Goal: Navigation & Orientation: Find specific page/section

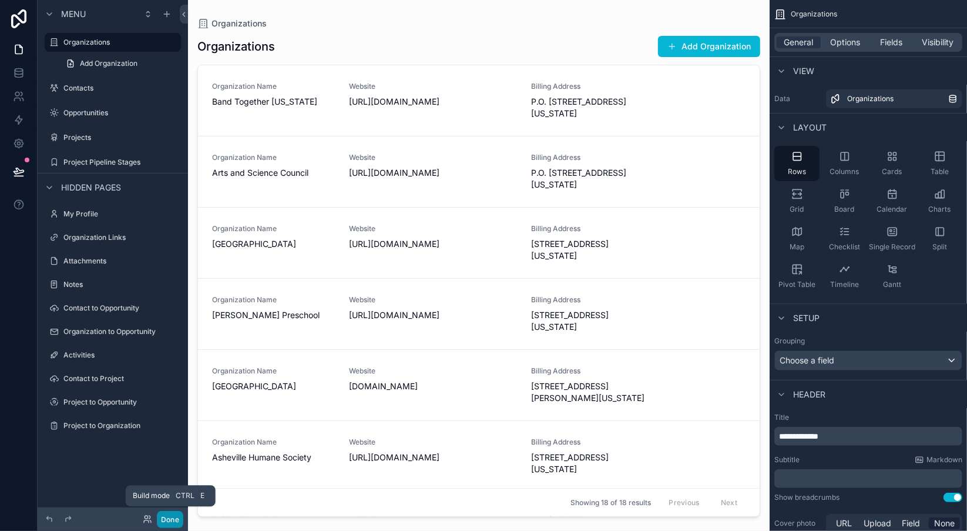
click at [173, 515] on button "Done" at bounding box center [170, 519] width 26 height 17
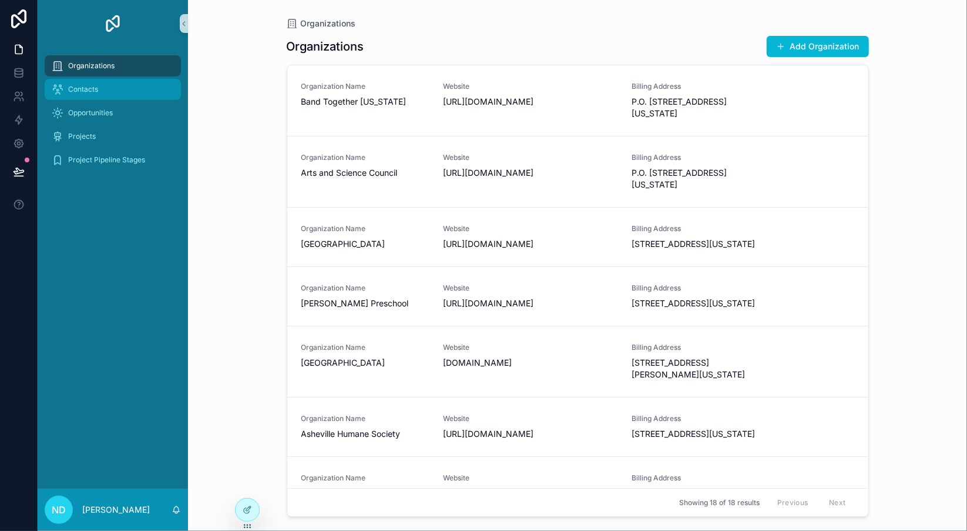
click at [105, 95] on div "Contacts" at bounding box center [113, 89] width 122 height 19
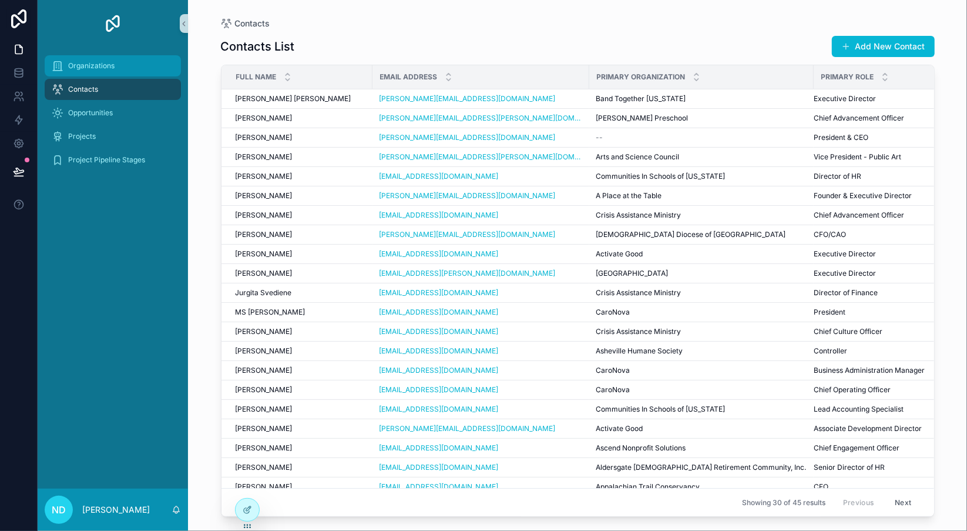
click at [99, 69] on span "Organizations" at bounding box center [91, 65] width 46 height 9
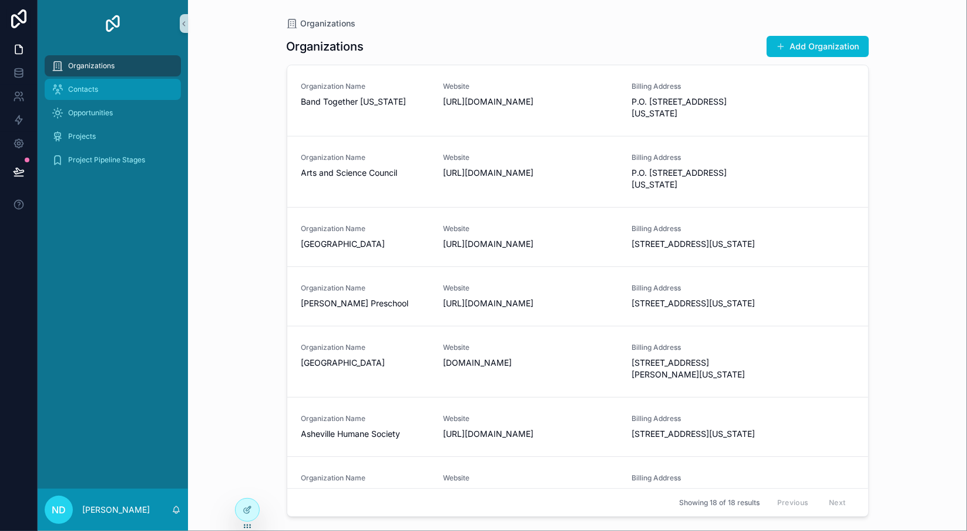
click at [92, 88] on span "Contacts" at bounding box center [83, 89] width 30 height 9
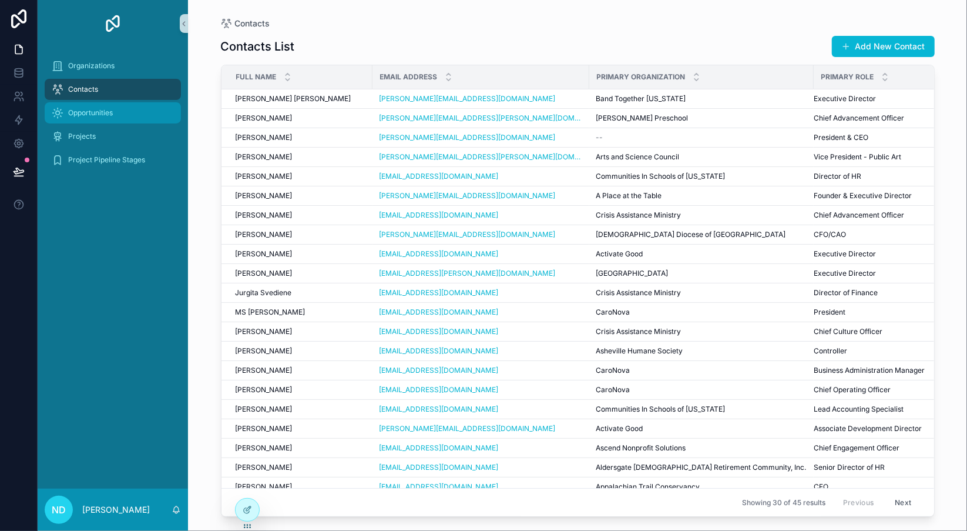
click at [85, 112] on span "Opportunities" at bounding box center [90, 112] width 45 height 9
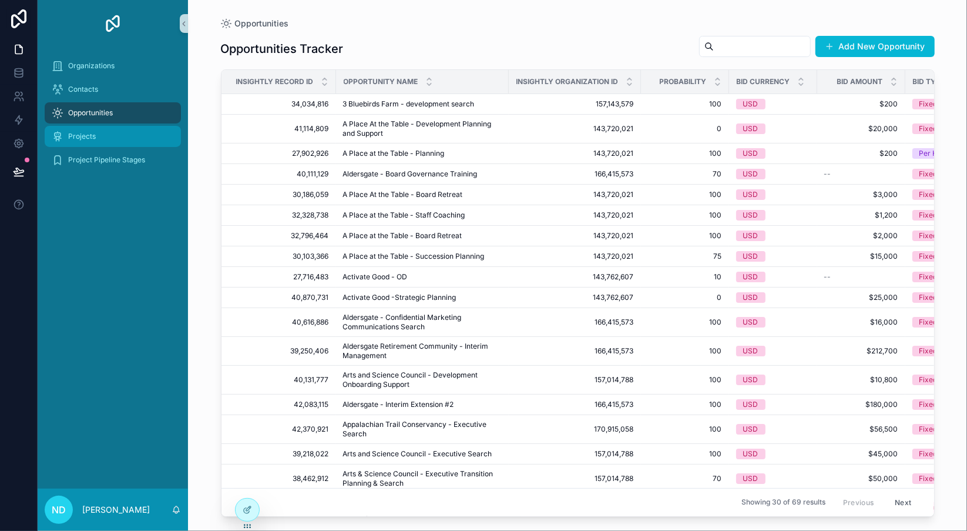
click at [100, 138] on div "Projects" at bounding box center [113, 136] width 122 height 19
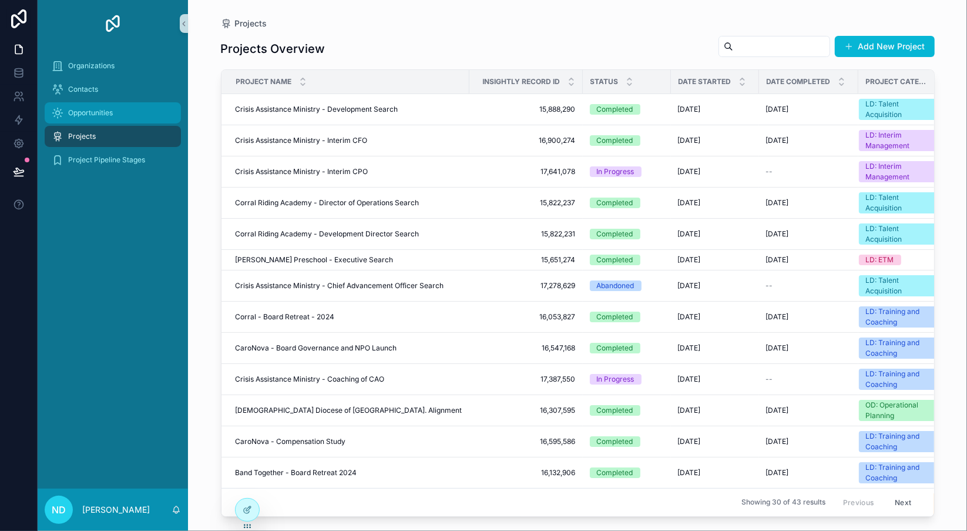
click at [105, 120] on div "Opportunities" at bounding box center [113, 112] width 122 height 19
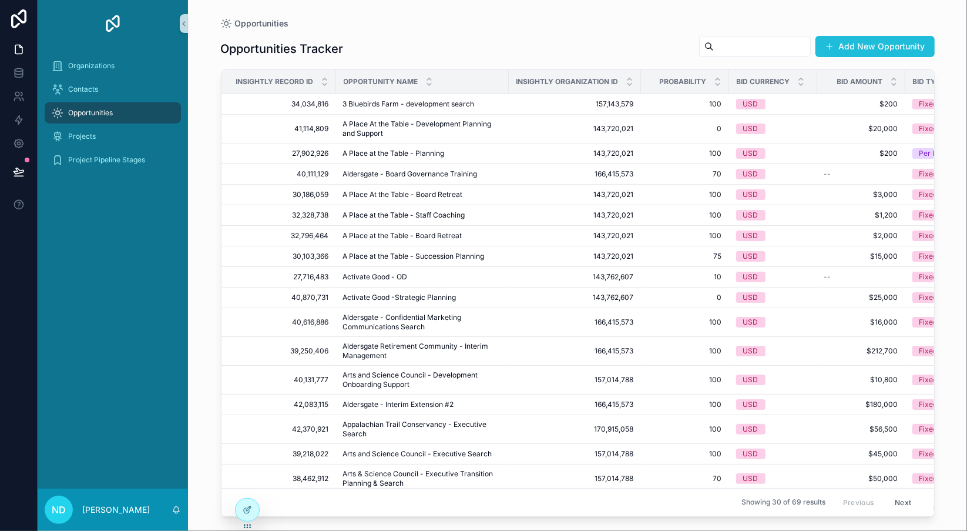
click at [887, 42] on button "Add New Opportunity" at bounding box center [875, 46] width 119 height 21
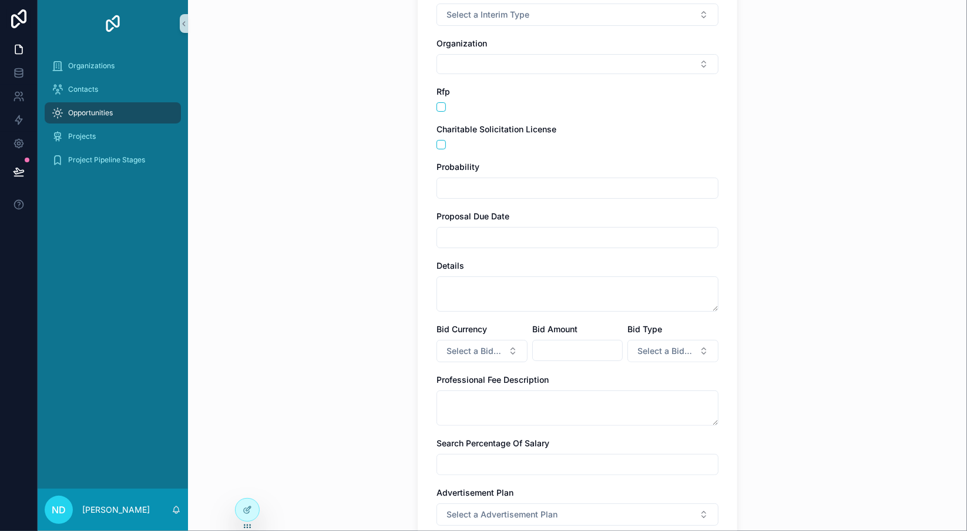
scroll to position [270, 0]
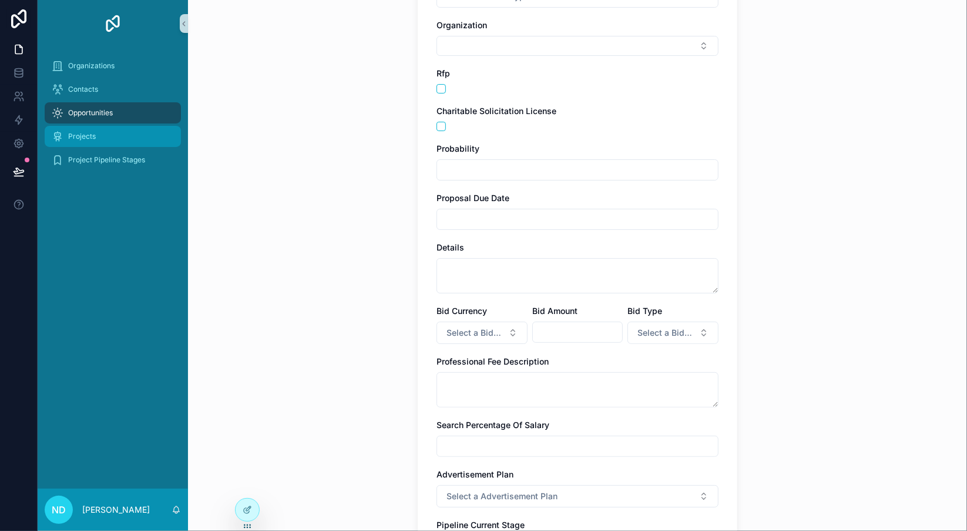
click at [99, 138] on div "Projects" at bounding box center [113, 136] width 122 height 19
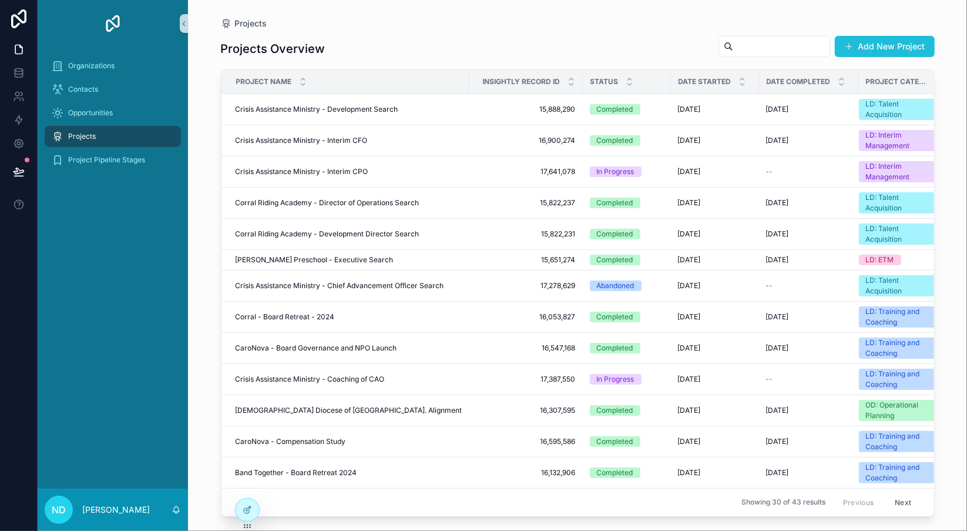
click at [880, 47] on button "Add New Project" at bounding box center [885, 46] width 100 height 21
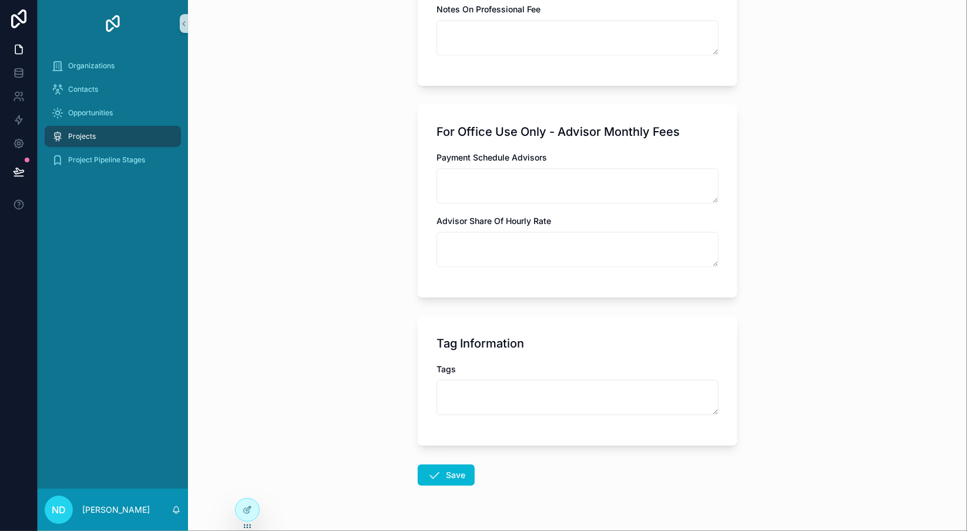
scroll to position [1906, 0]
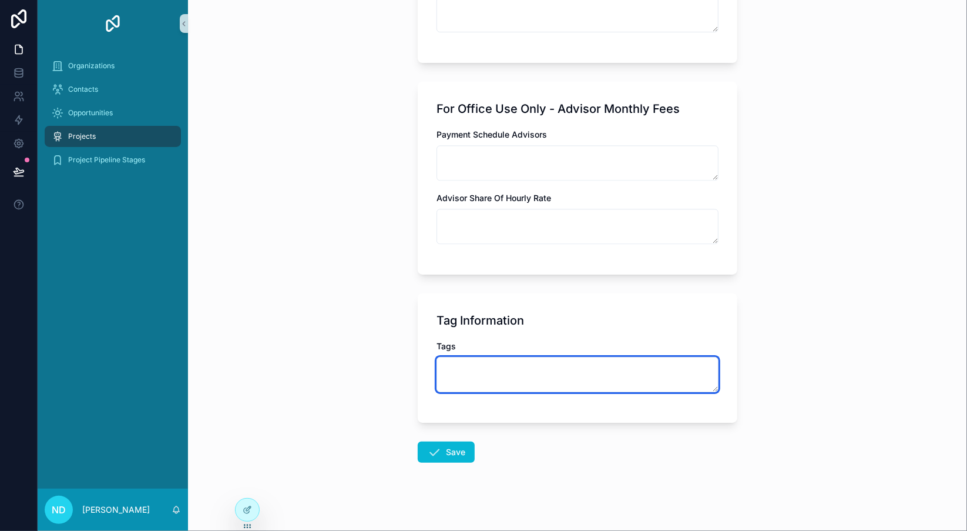
click at [517, 368] on textarea "scrollable content" at bounding box center [578, 374] width 282 height 35
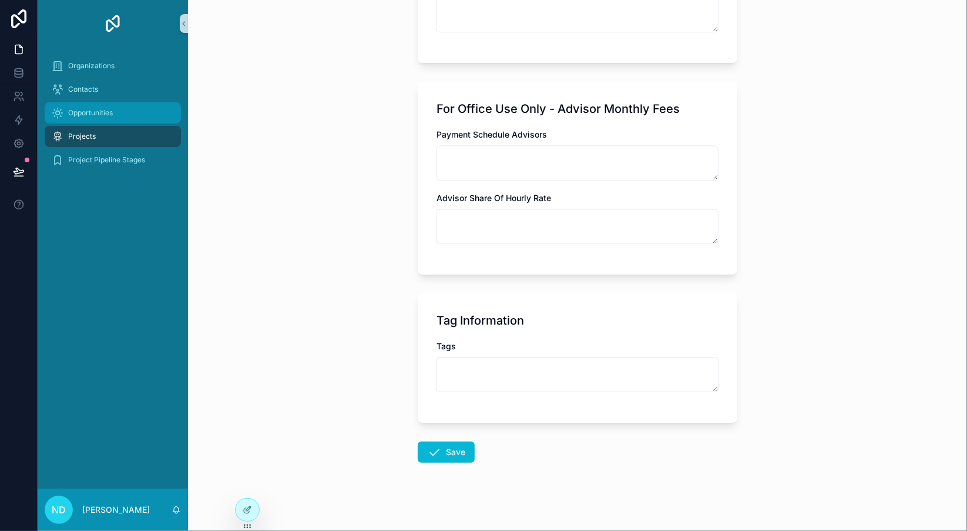
click at [117, 113] on div "Opportunities" at bounding box center [113, 112] width 122 height 19
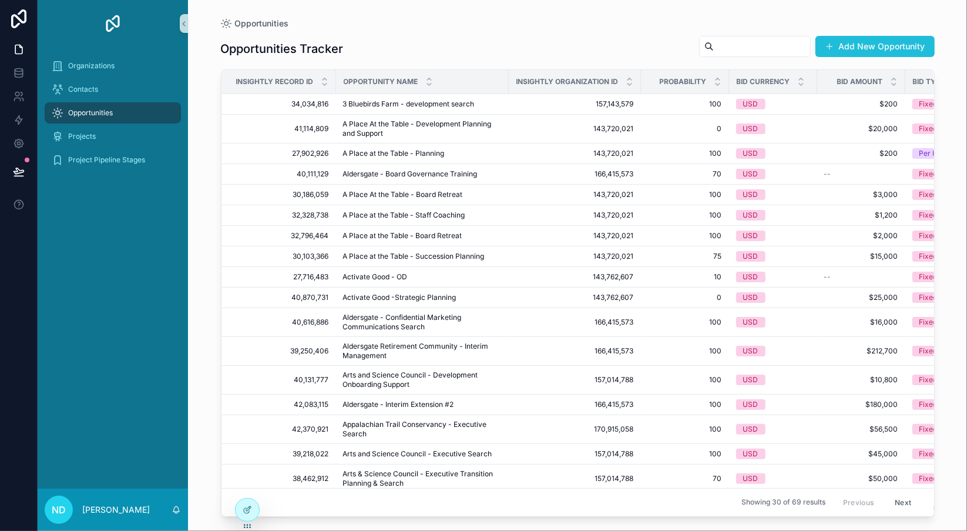
click at [868, 45] on button "Add New Opportunity" at bounding box center [875, 46] width 119 height 21
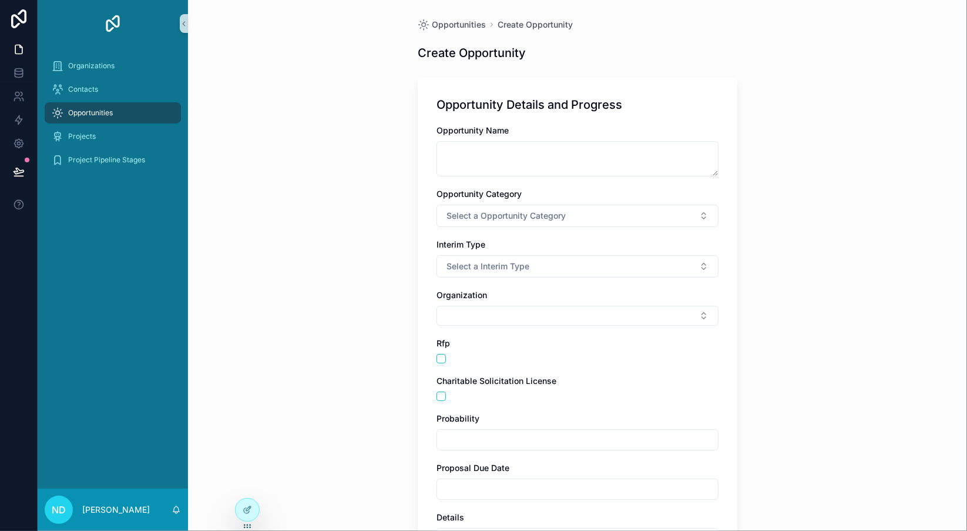
click at [85, 118] on div "Opportunities" at bounding box center [113, 112] width 122 height 19
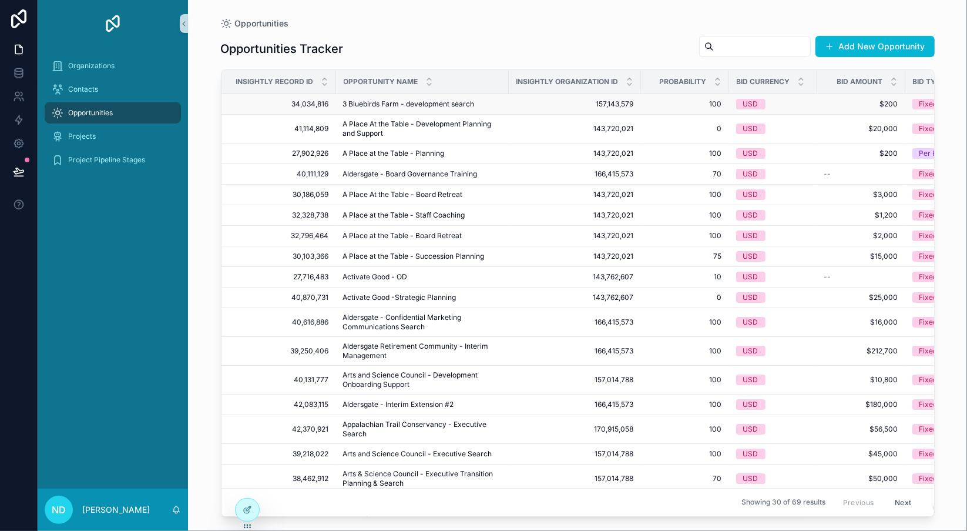
click at [387, 103] on span "3 Bluebirds Farm - development search" at bounding box center [409, 103] width 132 height 9
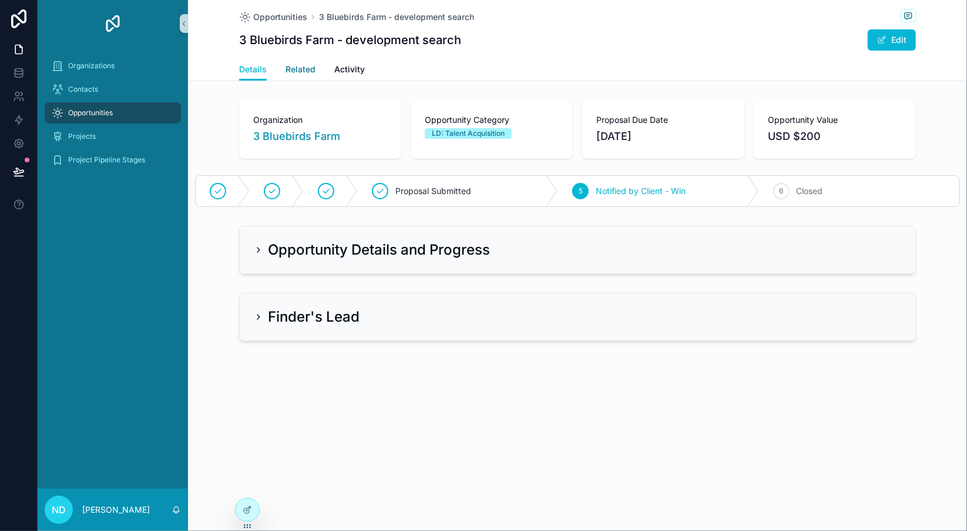
click at [301, 71] on span "Related" at bounding box center [301, 69] width 30 height 12
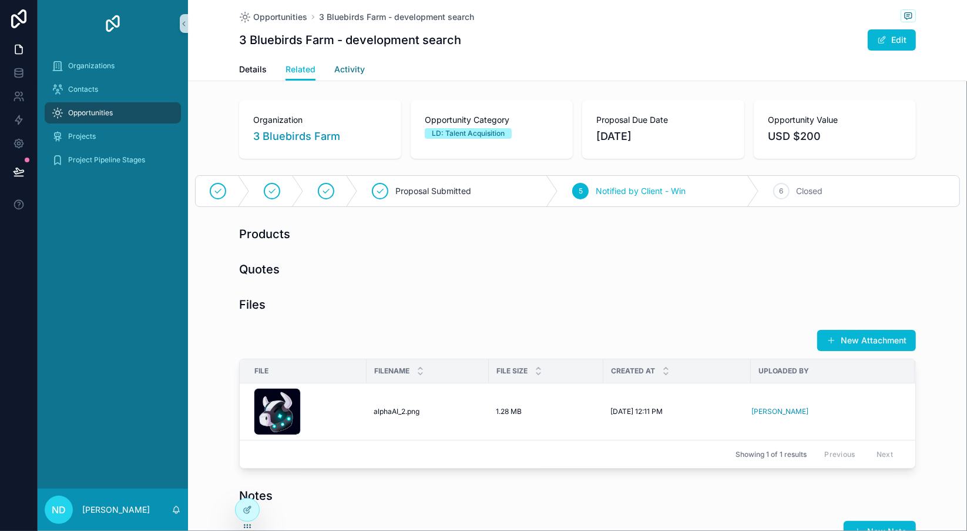
click at [347, 72] on span "Activity" at bounding box center [349, 69] width 31 height 12
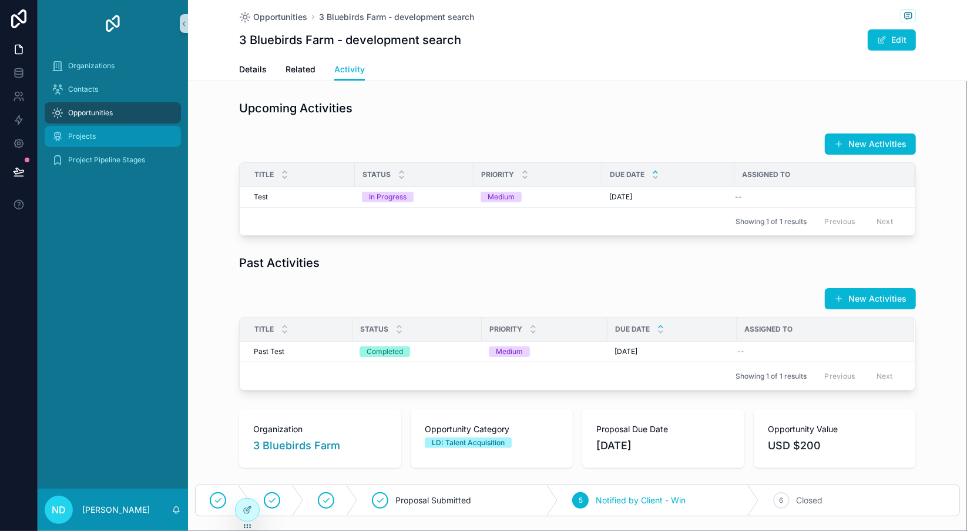
click at [85, 138] on span "Projects" at bounding box center [82, 136] width 28 height 9
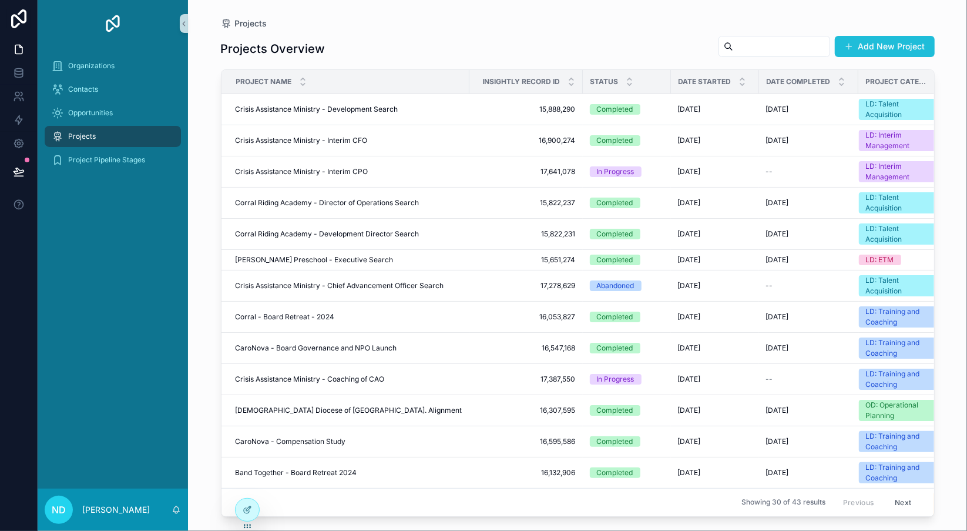
click at [885, 48] on button "Add New Project" at bounding box center [885, 46] width 100 height 21
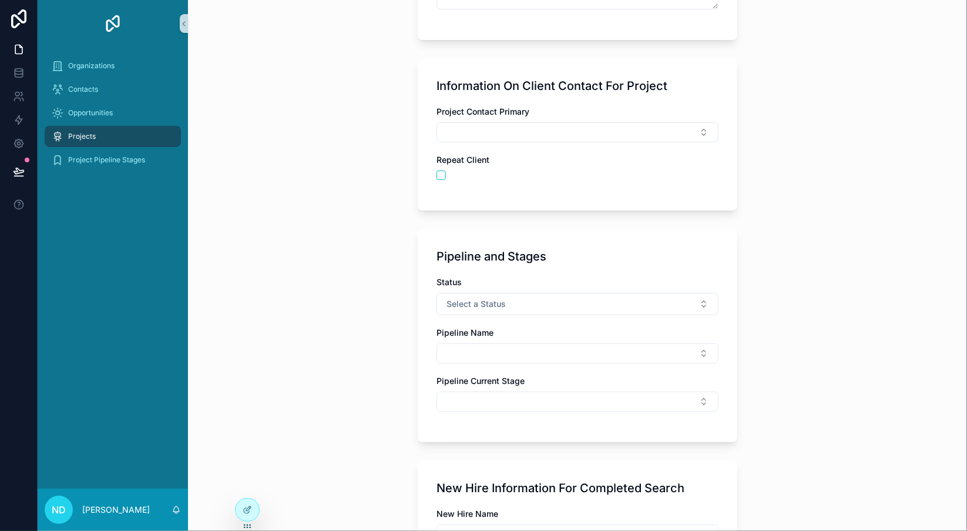
scroll to position [470, 0]
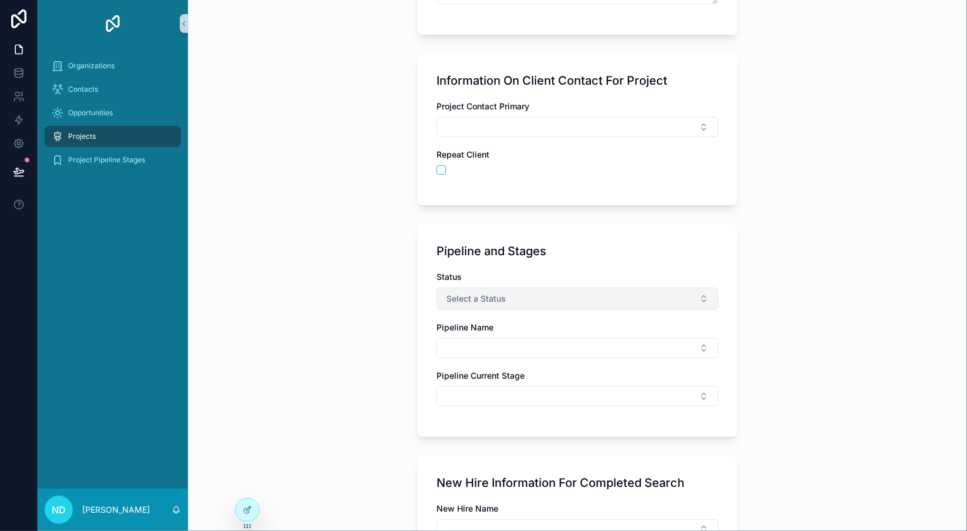
click at [642, 299] on button "Select a Status" at bounding box center [578, 298] width 282 height 22
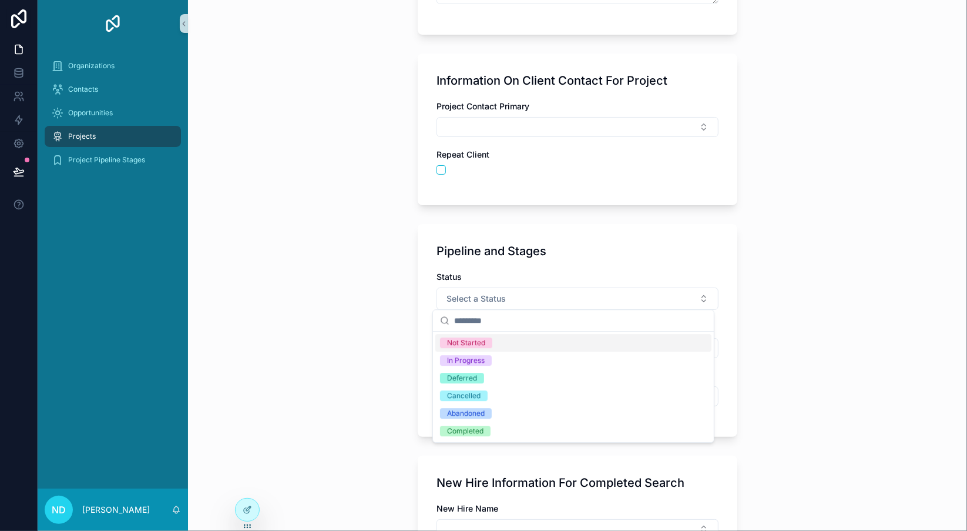
click at [819, 330] on div "Projects Create New Project Create New Project Project Details Project Name RFP…" at bounding box center [577, 265] width 779 height 531
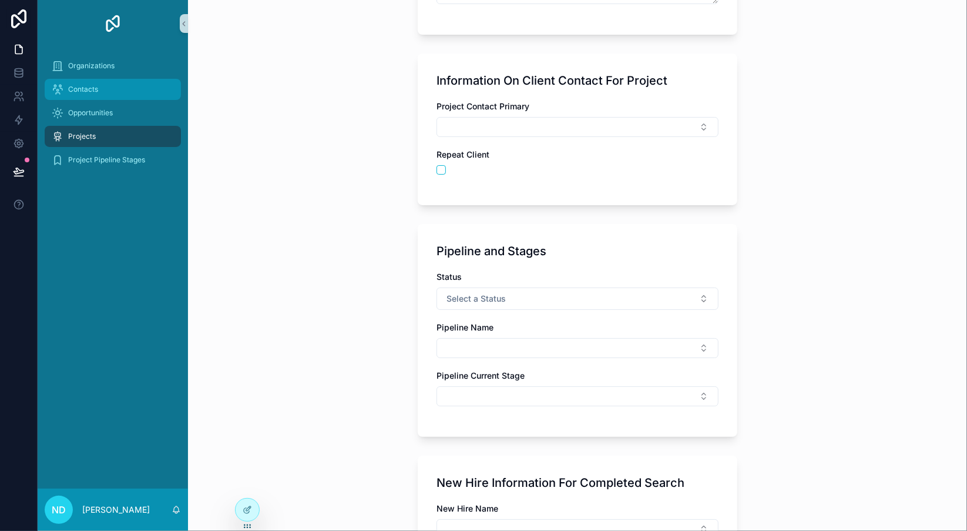
click at [94, 94] on div "Contacts" at bounding box center [113, 89] width 122 height 19
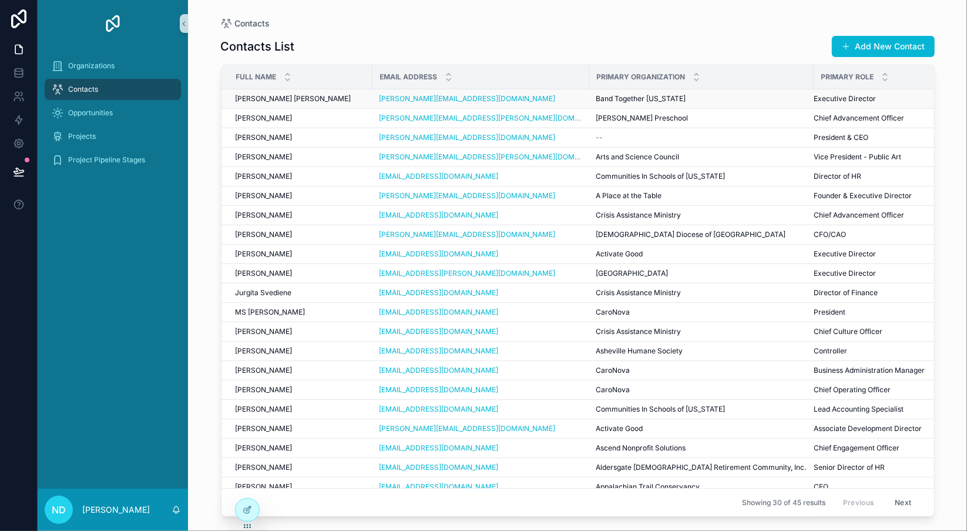
click at [316, 92] on td "[PERSON_NAME] [PERSON_NAME] [PERSON_NAME] [PERSON_NAME]" at bounding box center [297, 98] width 151 height 19
click at [316, 97] on span "[PERSON_NAME] [PERSON_NAME]" at bounding box center [294, 98] width 116 height 9
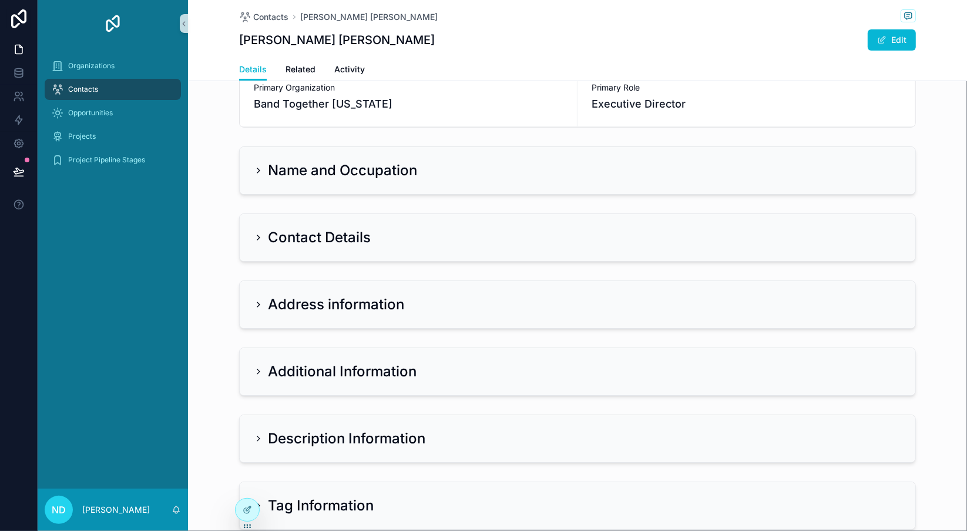
scroll to position [93, 0]
click at [254, 170] on icon "scrollable content" at bounding box center [258, 169] width 9 height 9
click at [316, 169] on h2 "Name and Occupation" at bounding box center [342, 169] width 149 height 19
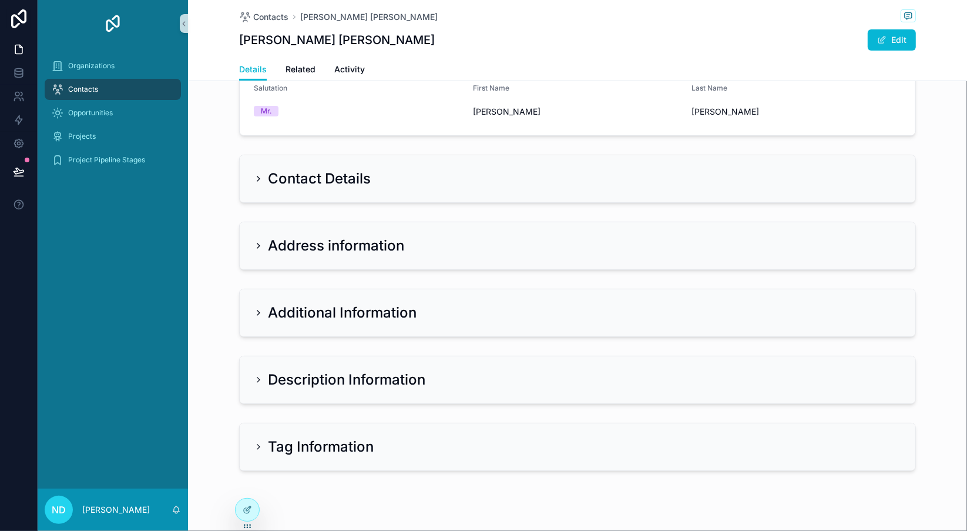
scroll to position [276, 0]
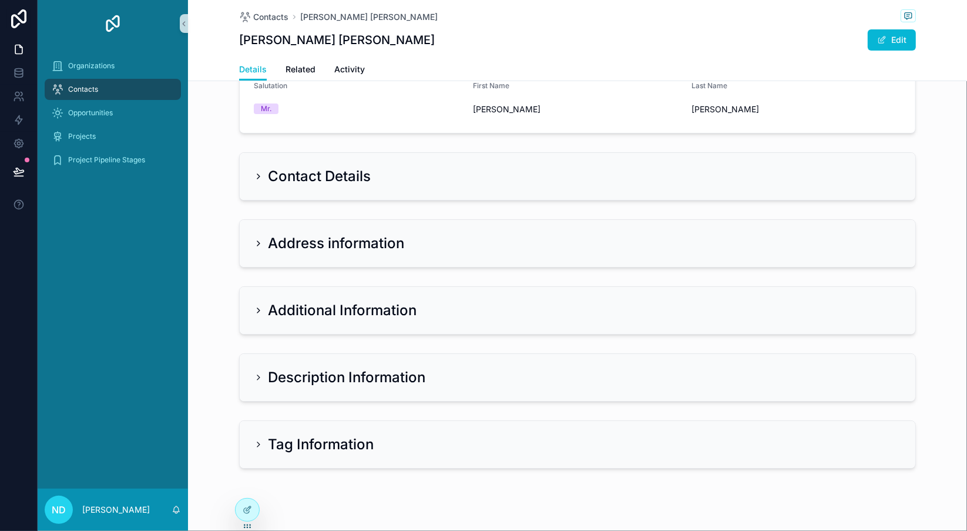
click at [256, 441] on icon "scrollable content" at bounding box center [258, 444] width 9 height 9
click at [300, 442] on h2 "Tag Information" at bounding box center [321, 444] width 106 height 19
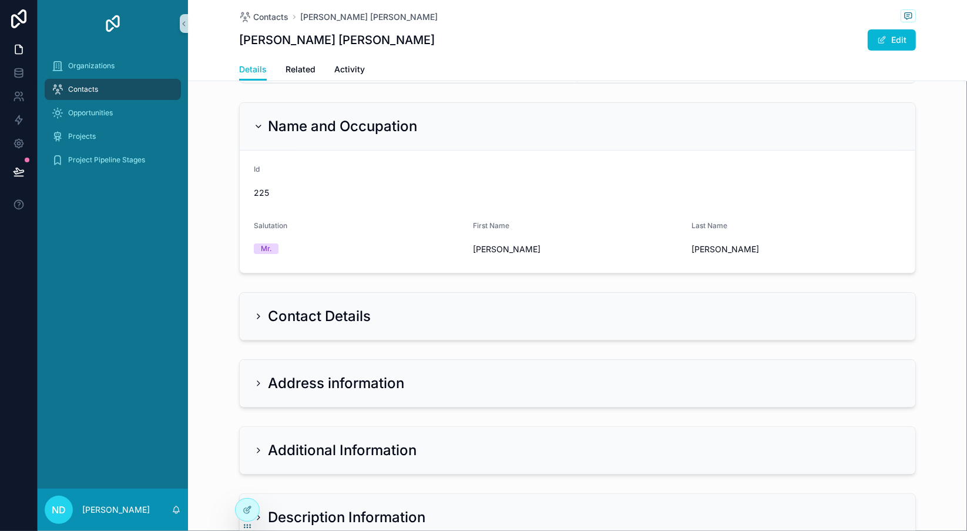
scroll to position [0, 0]
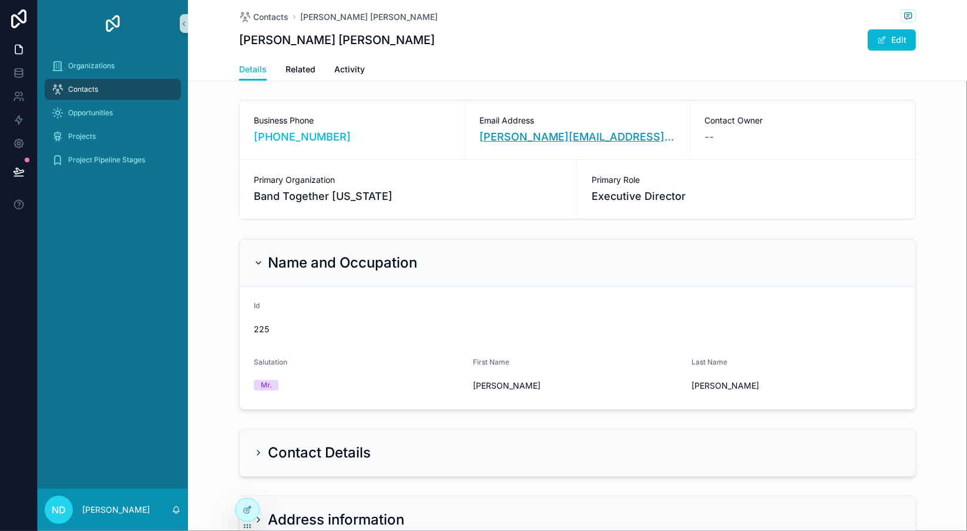
click at [598, 138] on link "[PERSON_NAME][EMAIL_ADDRESS][DOMAIN_NAME]" at bounding box center [578, 137] width 197 height 16
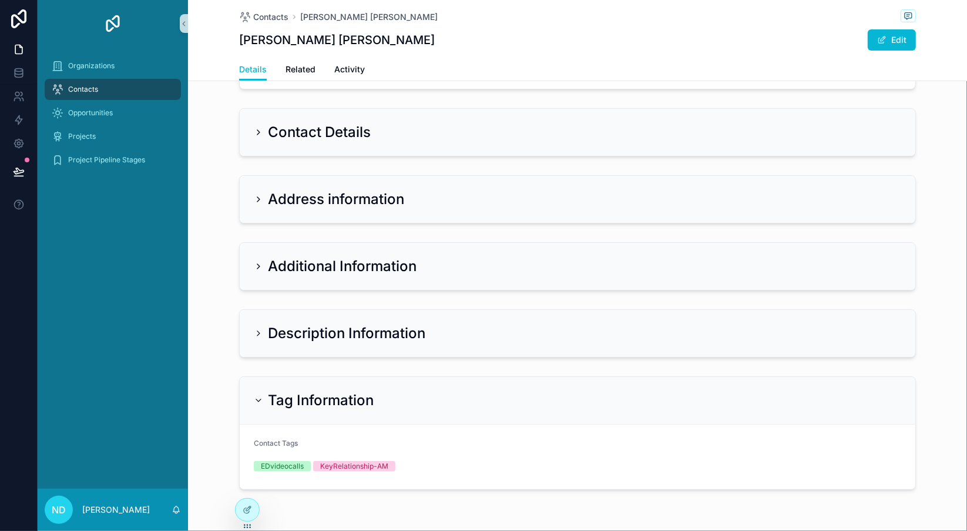
scroll to position [326, 0]
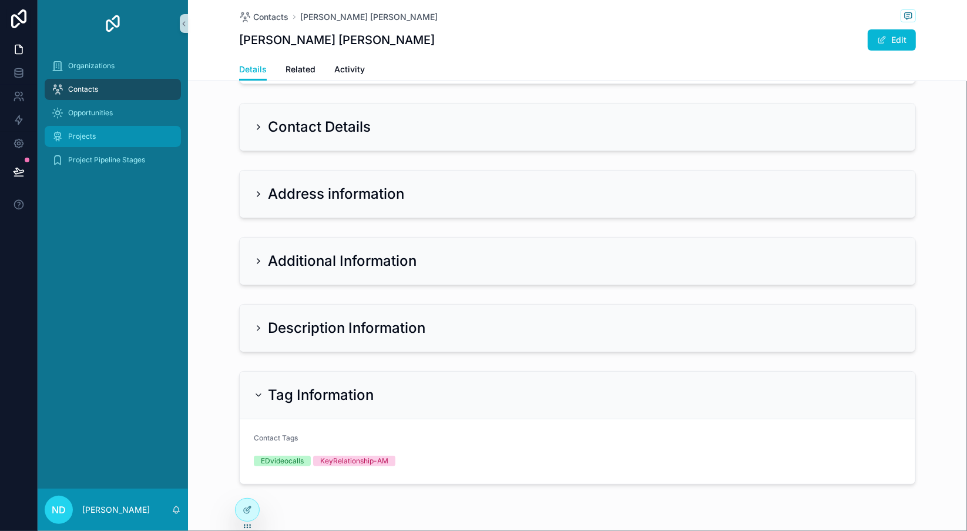
click at [83, 139] on span "Projects" at bounding box center [82, 136] width 28 height 9
